Goal: Task Accomplishment & Management: Complete application form

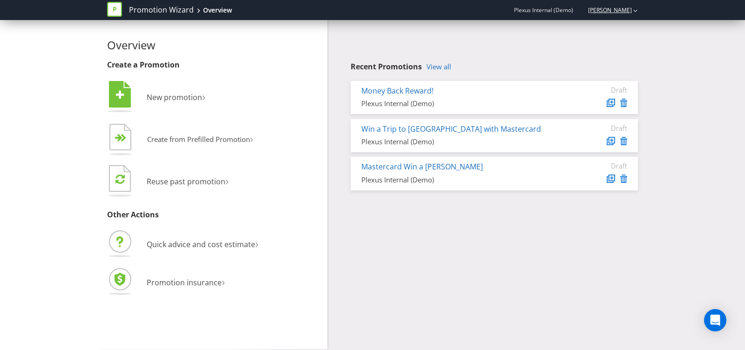
click at [594, 13] on link "[PERSON_NAME]" at bounding box center [604, 10] width 53 height 8
drag, startPoint x: 491, startPoint y: 12, endPoint x: 560, endPoint y: 12, distance: 69.8
click at [560, 12] on div "Promotion Wizard Overview Plexus Internal (Demo) [PERSON_NAME]" at bounding box center [372, 10] width 531 height 20
click at [592, 9] on link "[PERSON_NAME]" at bounding box center [604, 10] width 53 height 8
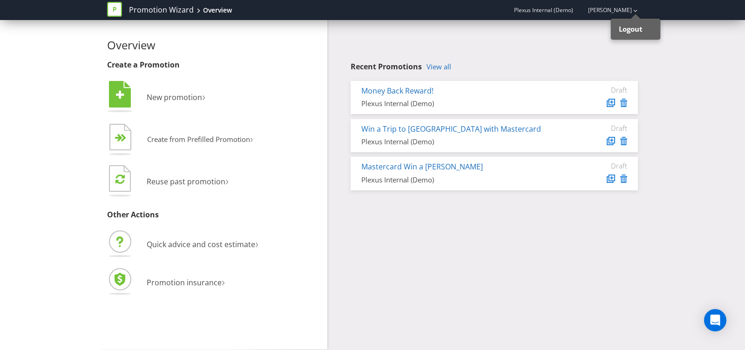
click at [469, 11] on div "Promotion Wizard Overview Plexus Internal (Demo) [PERSON_NAME] Logout" at bounding box center [372, 10] width 531 height 20
click at [585, 11] on link "[PERSON_NAME]" at bounding box center [604, 10] width 53 height 8
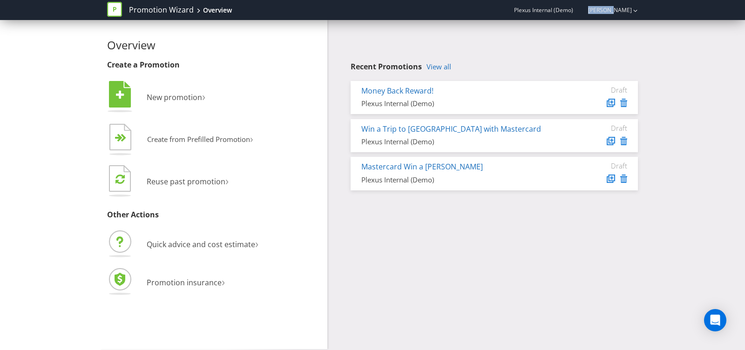
drag, startPoint x: 488, startPoint y: 13, endPoint x: 657, endPoint y: 8, distance: 168.5
click at [657, 8] on nav "Promotion Wizard Overview Plexus Internal (Demo) [PERSON_NAME]" at bounding box center [372, 10] width 745 height 20
click at [488, 74] on div "Recent Promotions View all Money Back Reward! Plexus Internal (Demo) Draft Win …" at bounding box center [493, 127] width 287 height 128
drag, startPoint x: 482, startPoint y: 10, endPoint x: 646, endPoint y: 11, distance: 164.3
click at [646, 11] on nav "Promotion Wizard Overview Plexus Internal (Demo) [PERSON_NAME]" at bounding box center [372, 10] width 745 height 20
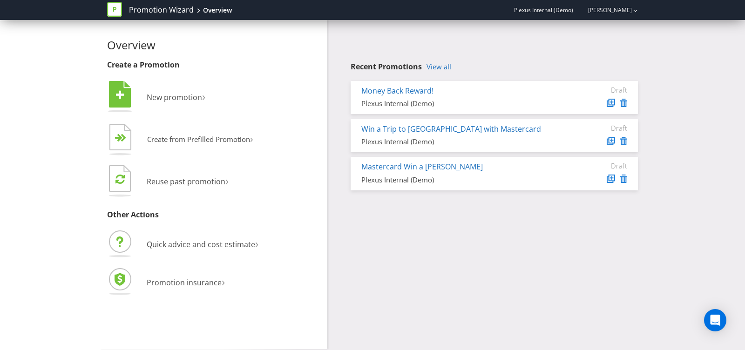
click at [485, 40] on div "Recent Promotions View all Money Back Reward! Plexus Internal (Demo) Draft Win …" at bounding box center [485, 107] width 317 height 175
click at [168, 95] on span "New promotion" at bounding box center [174, 97] width 55 height 10
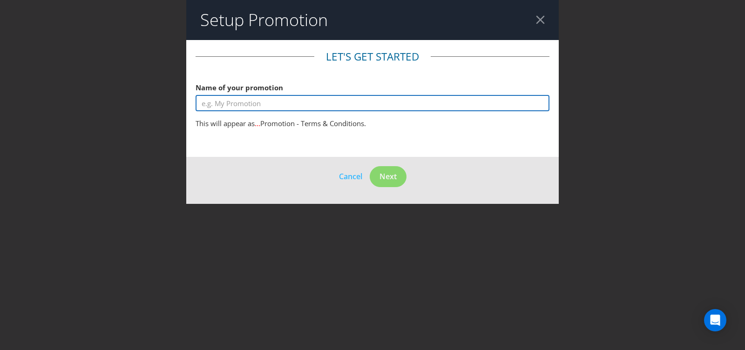
click at [319, 98] on input "text" at bounding box center [372, 103] width 354 height 16
type input "s"
type input "test"
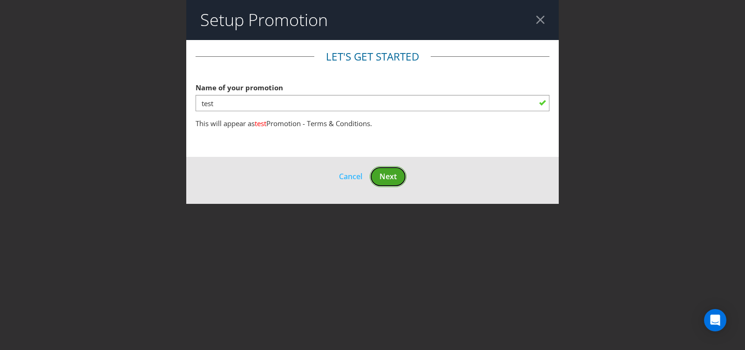
click at [389, 178] on span "Next" at bounding box center [387, 176] width 17 height 10
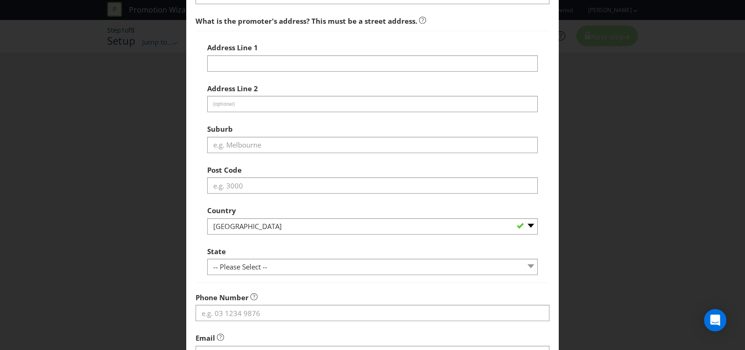
scroll to position [82, 0]
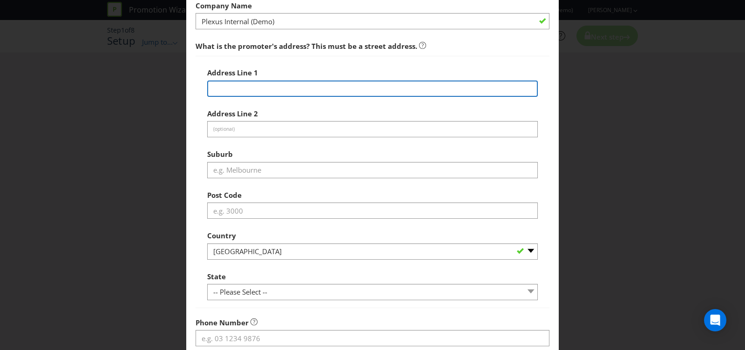
click at [237, 88] on input "text" at bounding box center [372, 89] width 330 height 16
type input "4 [PERSON_NAME]"
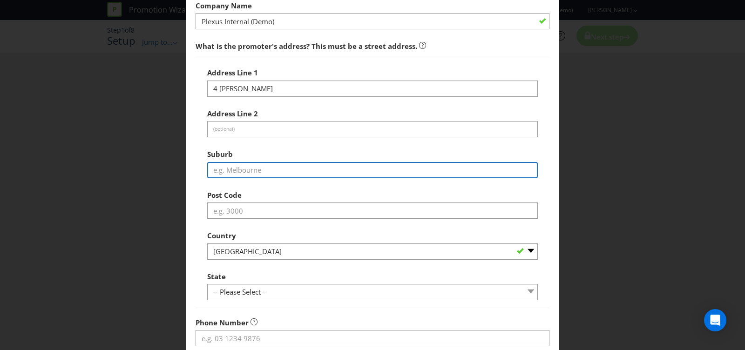
type input "[GEOGRAPHIC_DATA]"
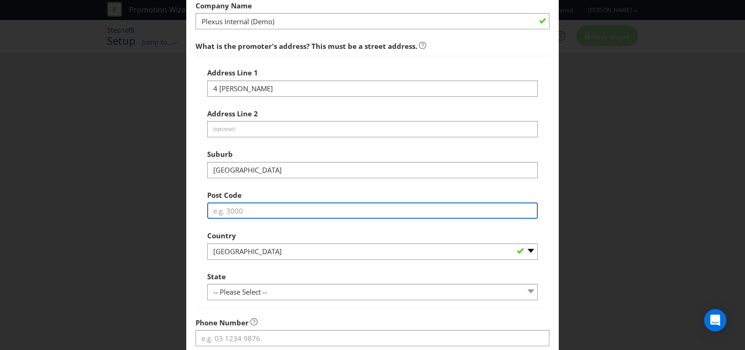
type input "3140"
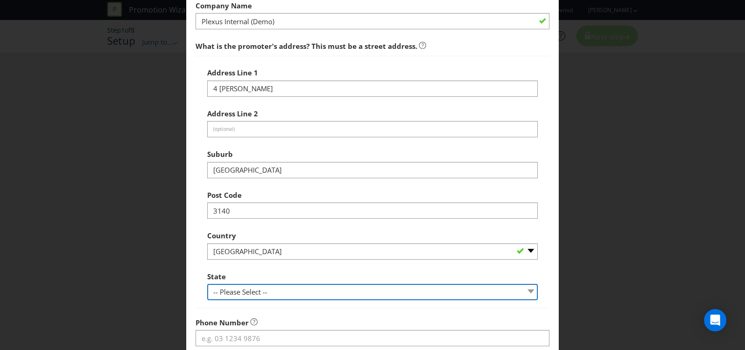
select select "VIC"
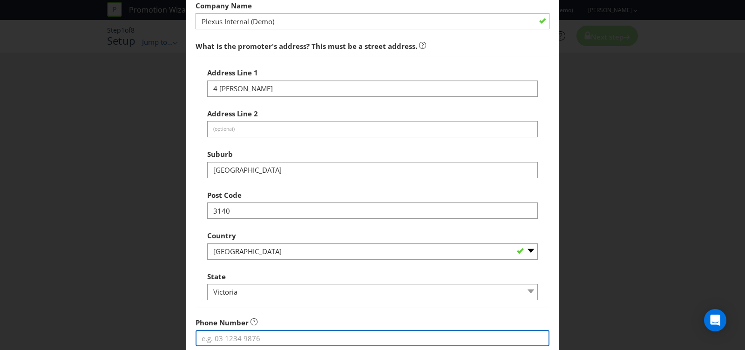
type input "0409769769"
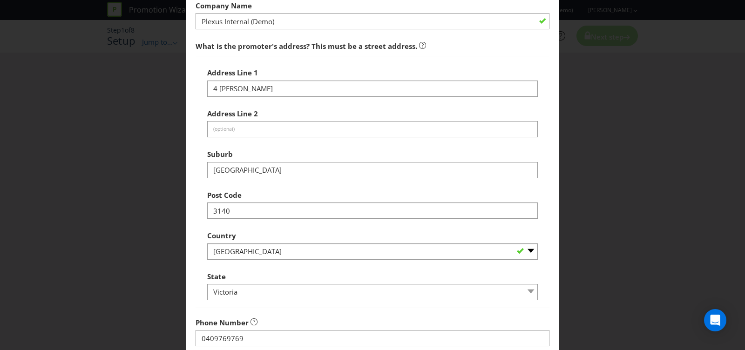
type input "[EMAIL_ADDRESS][DOMAIN_NAME]"
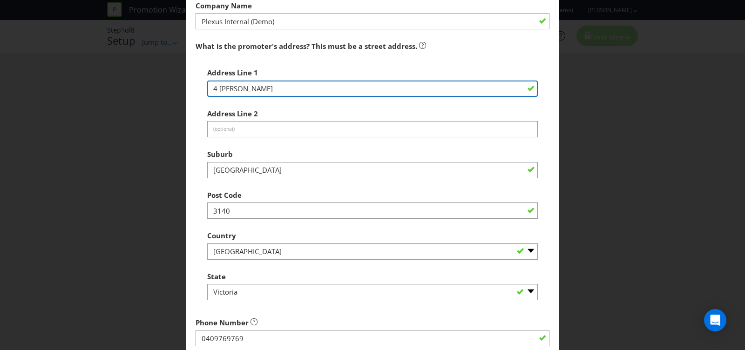
scroll to position [256, 0]
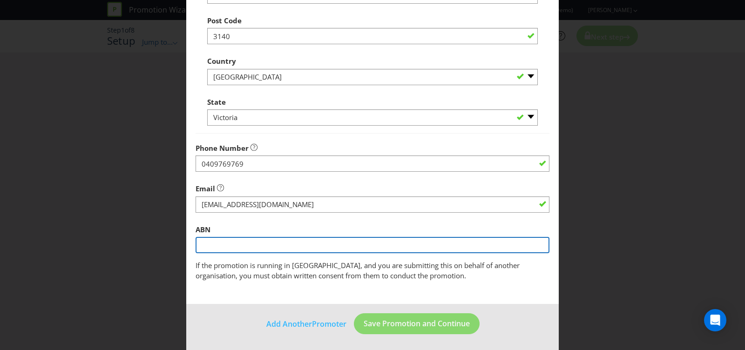
click at [211, 243] on input "text" at bounding box center [372, 245] width 354 height 16
type input "12345678901"
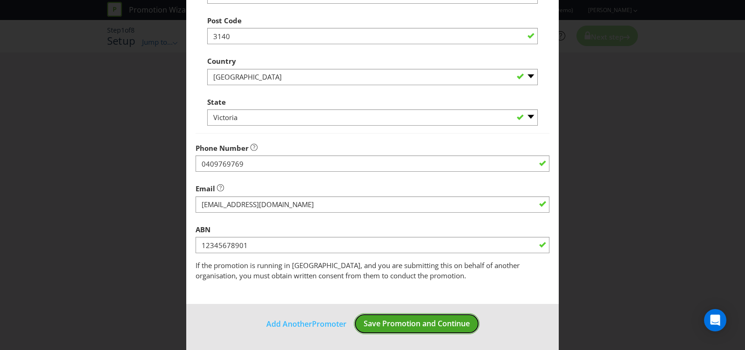
click at [410, 327] on span "Save Promotion and Continue" at bounding box center [416, 323] width 106 height 10
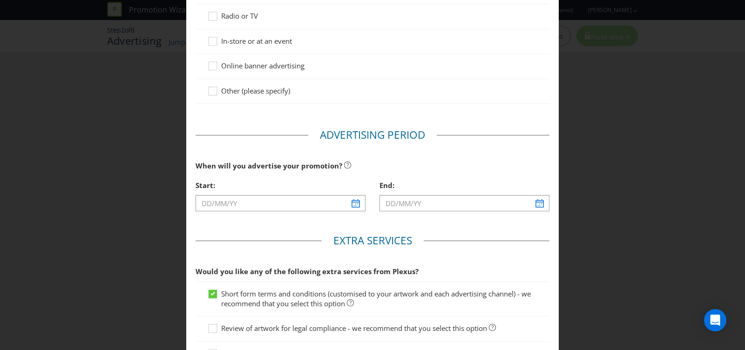
scroll to position [172, 0]
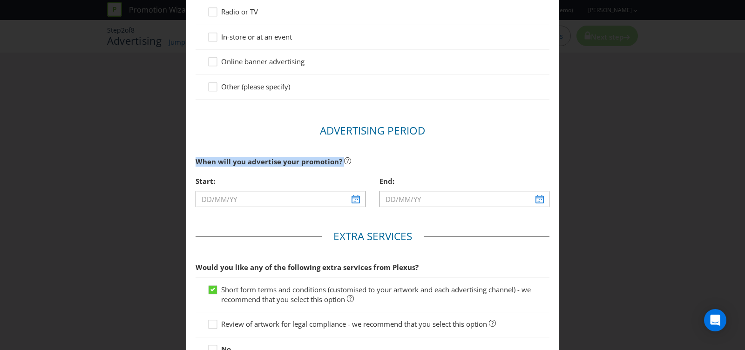
drag, startPoint x: 196, startPoint y: 159, endPoint x: 443, endPoint y: 159, distance: 247.1
click at [443, 159] on div "When will you advertise your promotion?" at bounding box center [372, 161] width 354 height 19
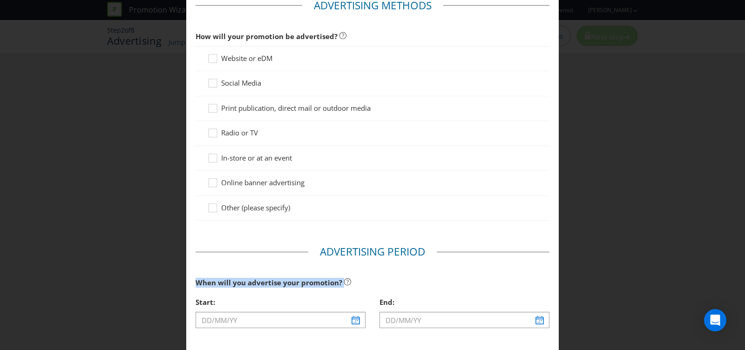
scroll to position [0, 0]
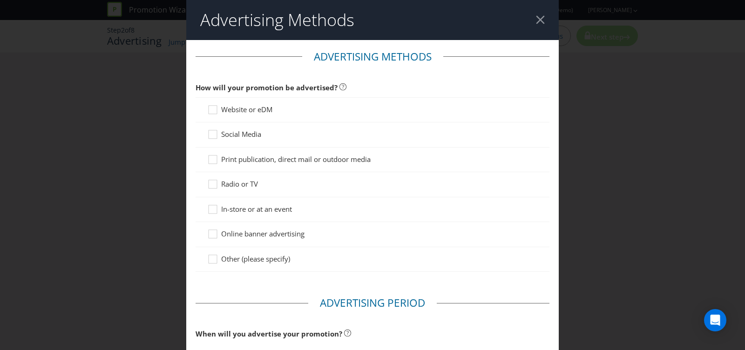
click at [544, 11] on header "Advertising Methods" at bounding box center [372, 20] width 372 height 40
click at [539, 24] on div at bounding box center [540, 19] width 9 height 9
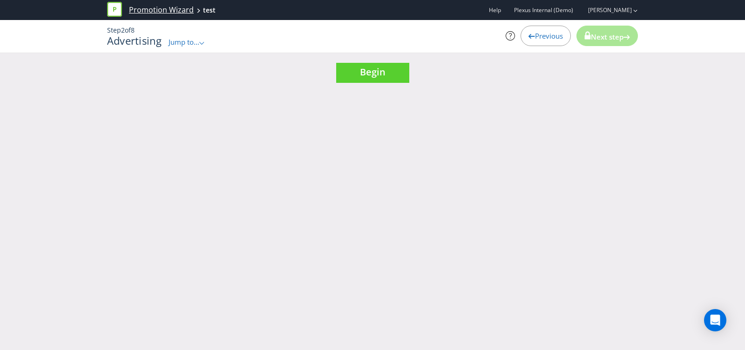
click at [165, 8] on link "Promotion Wizard" at bounding box center [161, 10] width 65 height 11
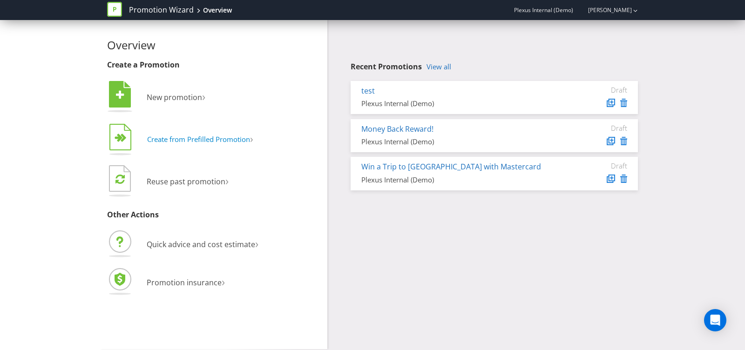
click at [202, 136] on span "Create from Prefilled Promotion" at bounding box center [198, 138] width 103 height 9
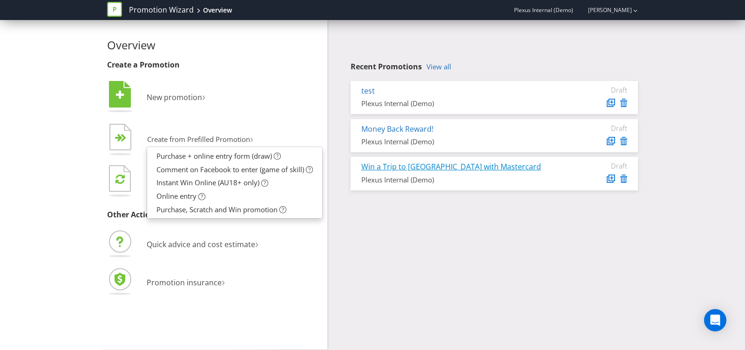
click at [404, 170] on link "Win a Trip to [GEOGRAPHIC_DATA] with Mastercard" at bounding box center [451, 166] width 180 height 10
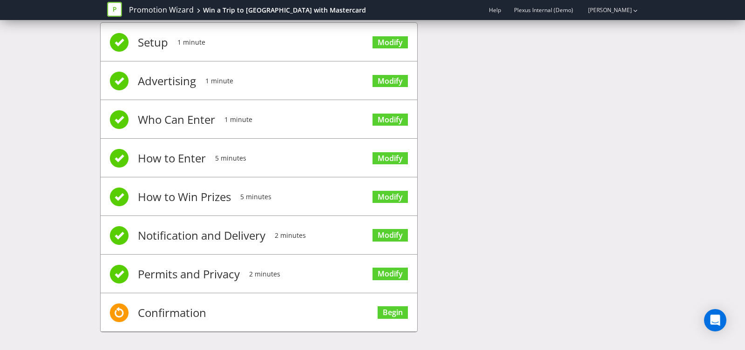
scroll to position [22, 0]
click at [384, 229] on link "Modify" at bounding box center [389, 235] width 35 height 13
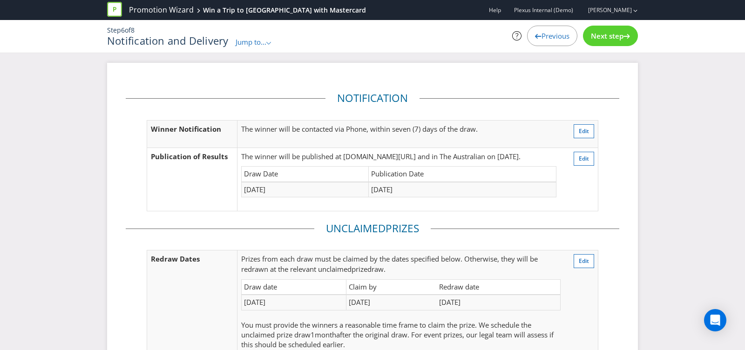
drag, startPoint x: 242, startPoint y: 171, endPoint x: 502, endPoint y: 188, distance: 259.7
click at [502, 188] on table "Draw Date Publication Date [DATE] [DATE]" at bounding box center [398, 181] width 315 height 31
